Goal: Transaction & Acquisition: Book appointment/travel/reservation

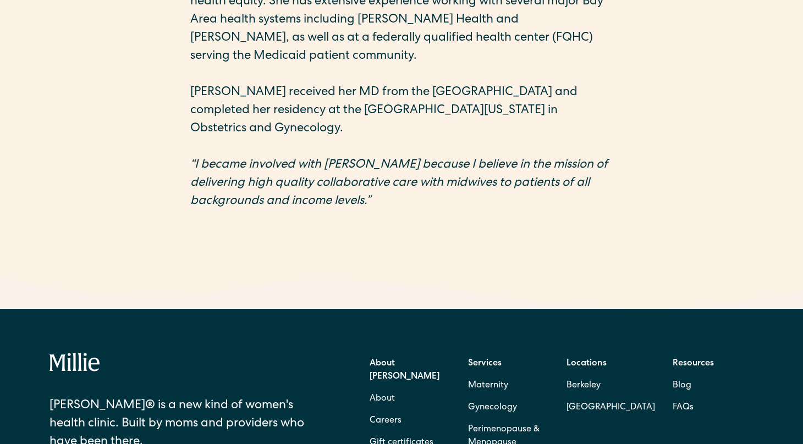
scroll to position [735, 0]
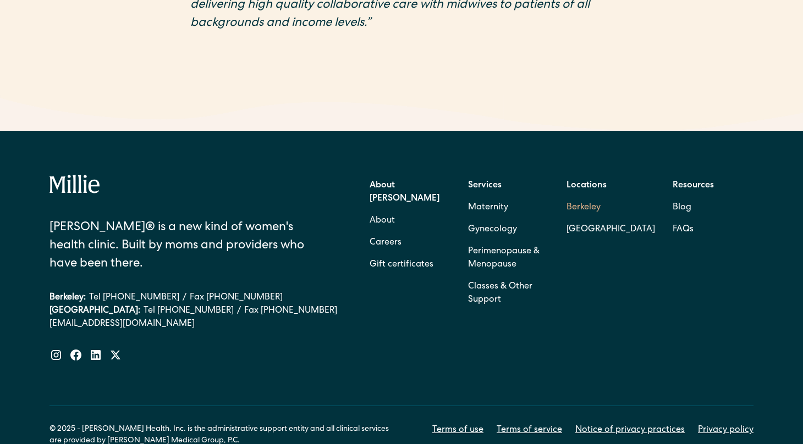
click at [579, 197] on link "Berkeley" at bounding box center [610, 208] width 89 height 22
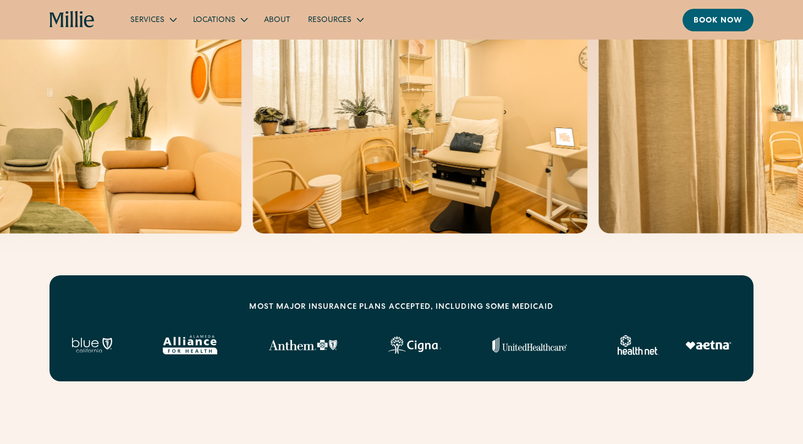
scroll to position [324, 0]
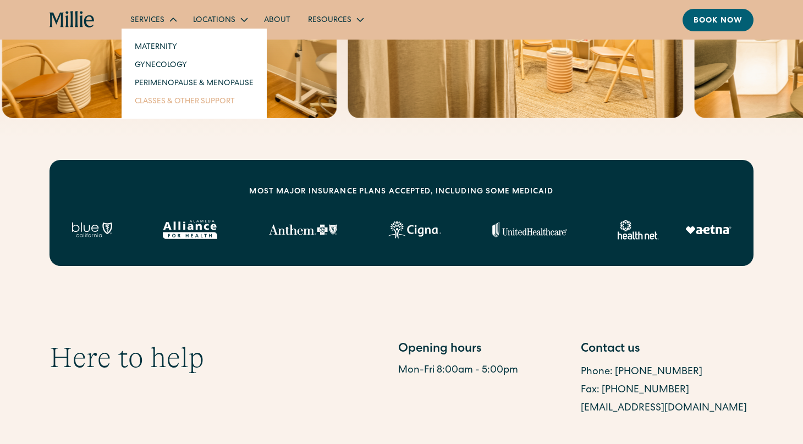
click at [167, 107] on link "Classes & Other Support" at bounding box center [194, 101] width 136 height 18
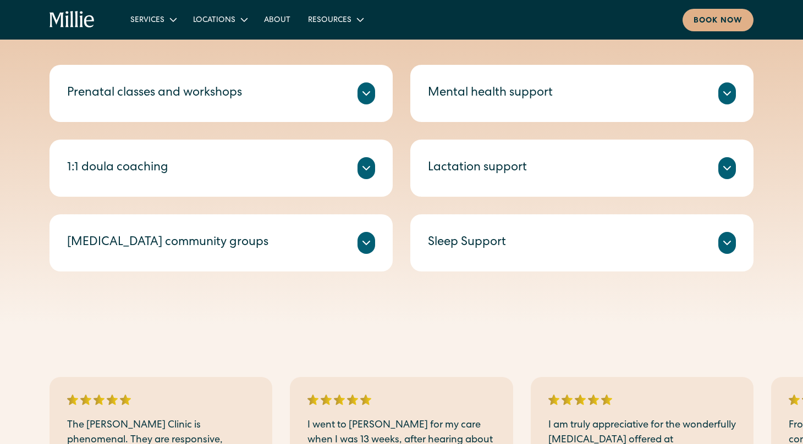
scroll to position [446, 0]
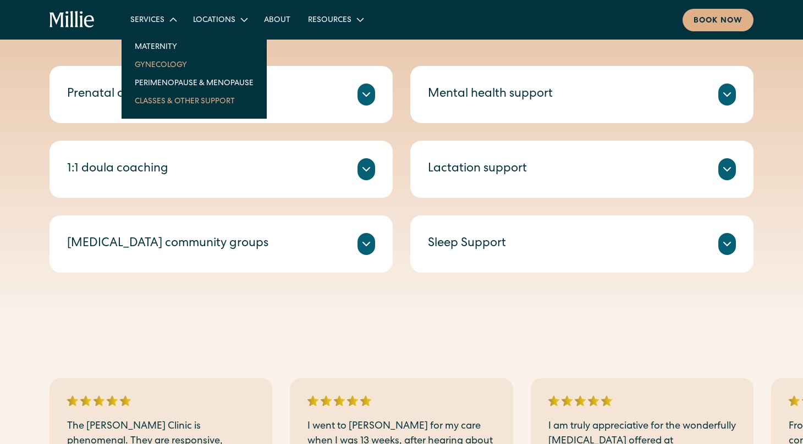
click at [164, 65] on link "Gynecology" at bounding box center [194, 65] width 136 height 18
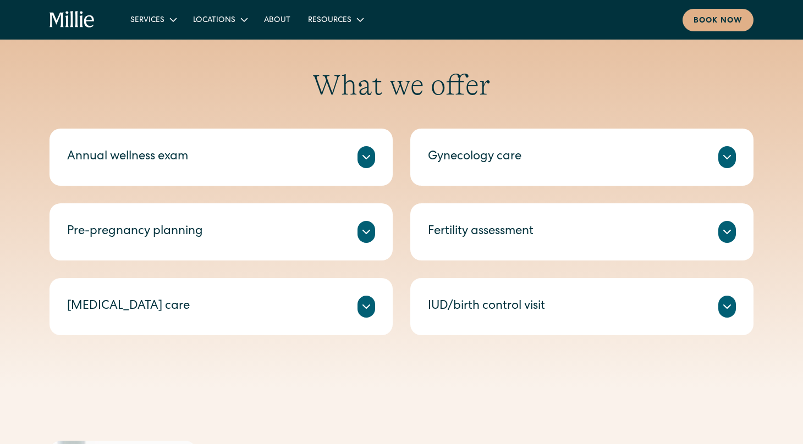
scroll to position [513, 0]
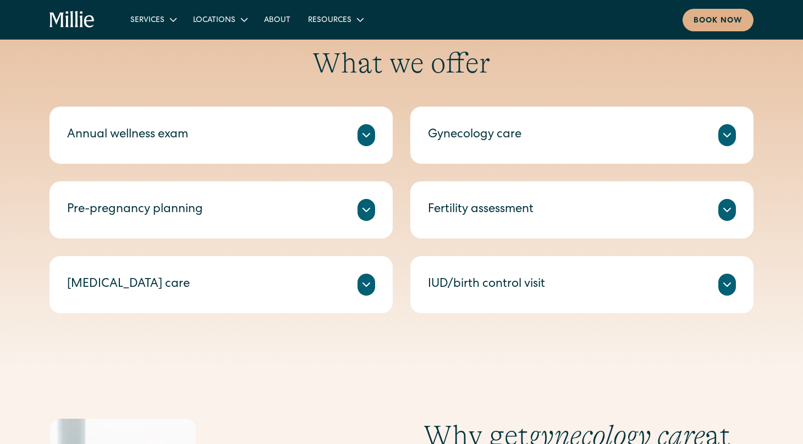
click at [489, 210] on div "Fertility assessment" at bounding box center [481, 210] width 106 height 18
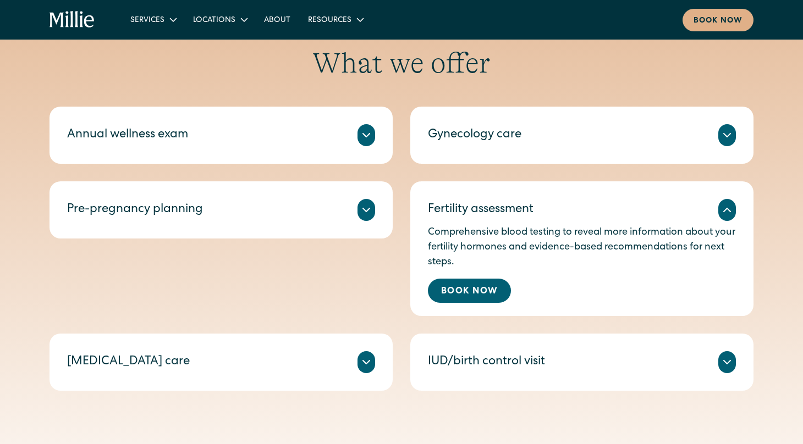
click at [518, 158] on div "Gynecology care Comprehensive support for issues like menstrual changes, pelvic…" at bounding box center [581, 135] width 343 height 57
click at [518, 139] on div "Gynecology care" at bounding box center [474, 135] width 93 height 18
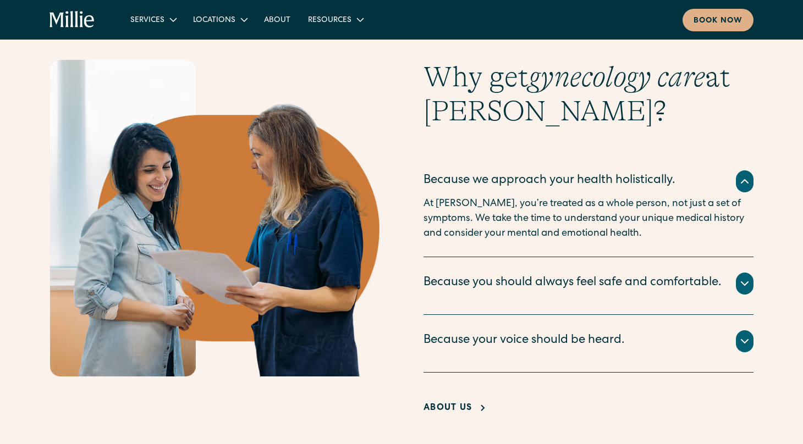
scroll to position [1218, 0]
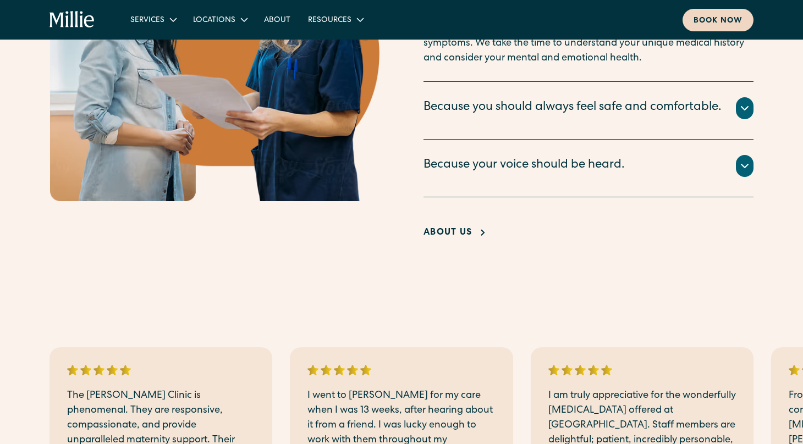
click at [725, 17] on div "Book now" at bounding box center [717, 21] width 49 height 12
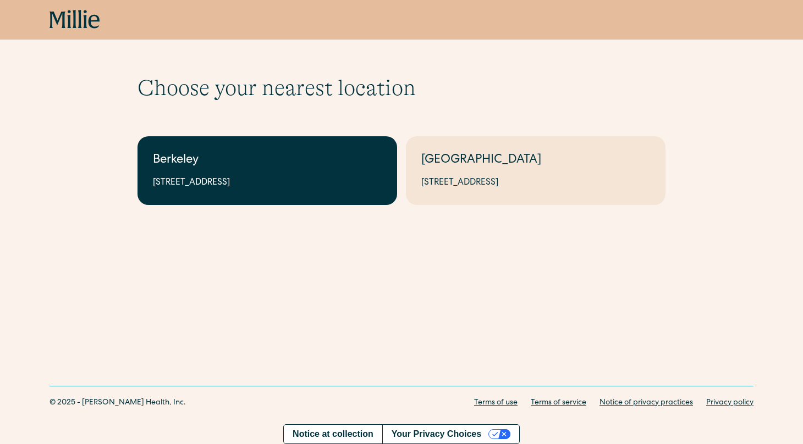
click at [332, 161] on div "Berkeley" at bounding box center [267, 161] width 229 height 18
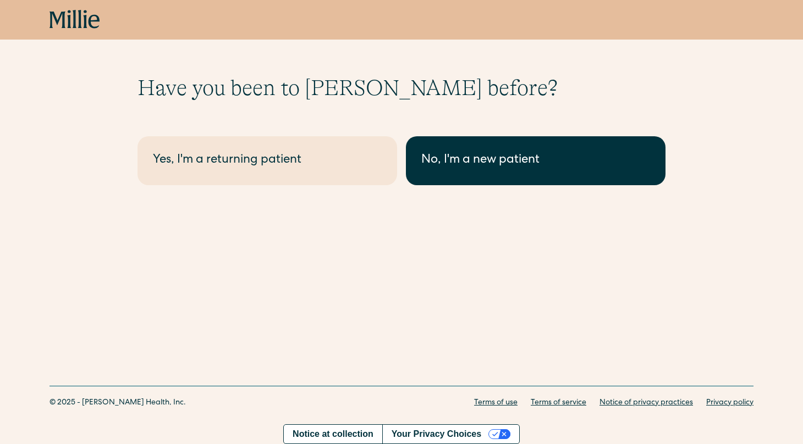
click at [479, 162] on div "No, I'm a new patient" at bounding box center [535, 161] width 229 height 18
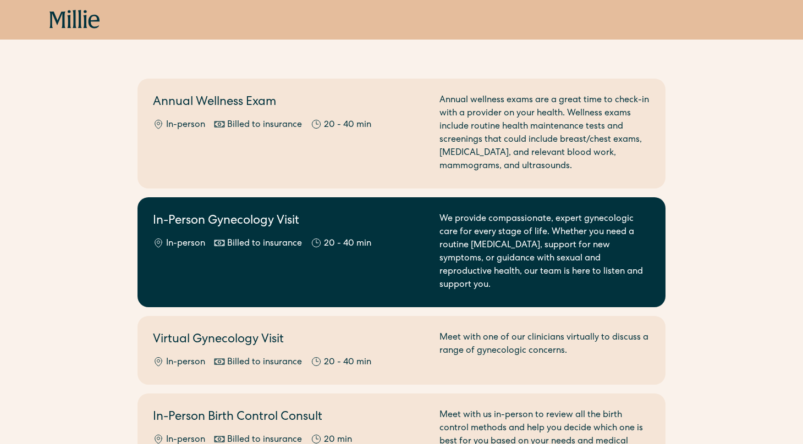
scroll to position [56, 0]
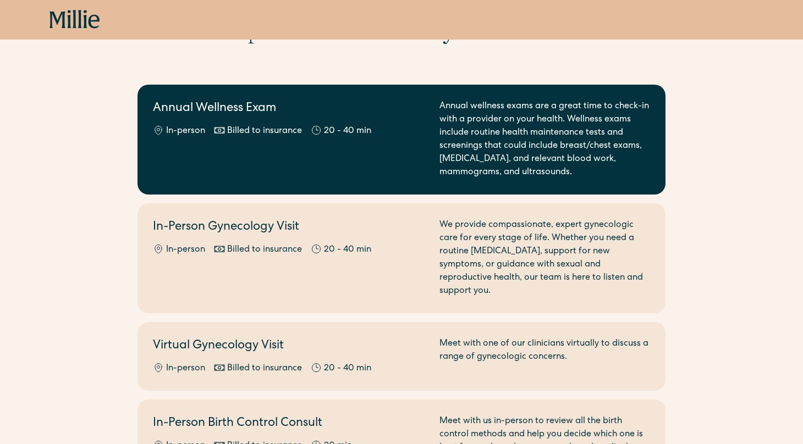
click at [487, 125] on div "Annual wellness exams are a great time to check-in with a provider on your heal…" at bounding box center [544, 139] width 211 height 79
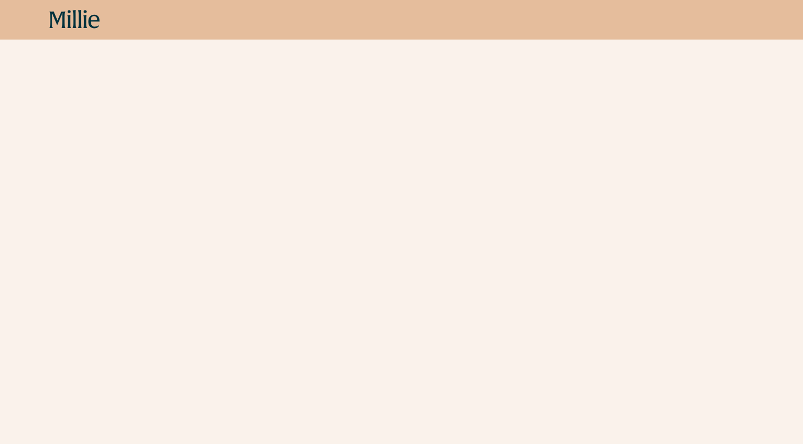
scroll to position [117, 0]
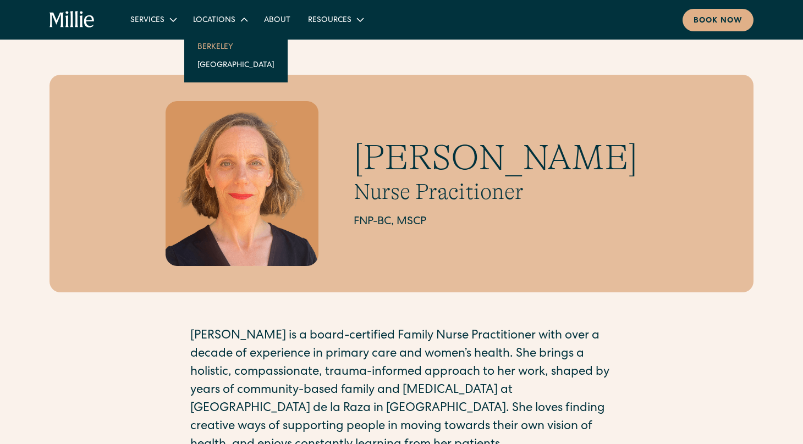
click at [222, 47] on link "Berkeley" at bounding box center [236, 46] width 95 height 18
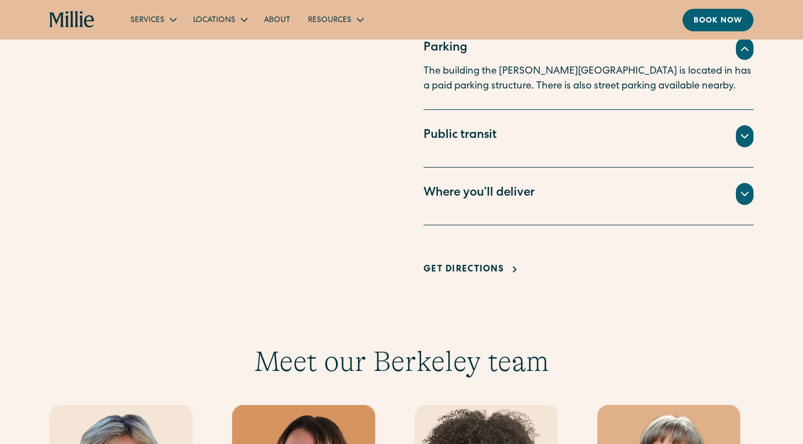
scroll to position [476, 0]
